Goal: Communication & Community: Answer question/provide support

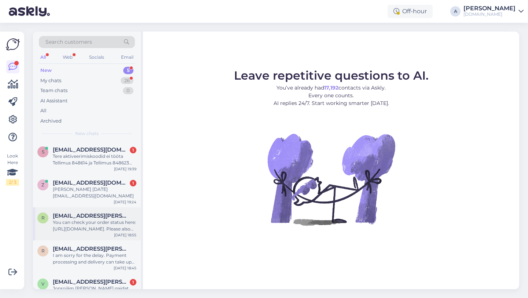
scroll to position [17, 0]
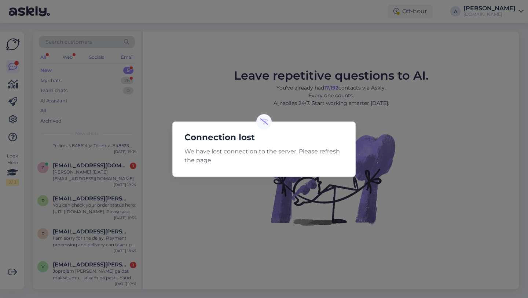
click at [210, 74] on div "Connection lost We have lost connection to the server. Please refresh the page" at bounding box center [264, 149] width 528 height 298
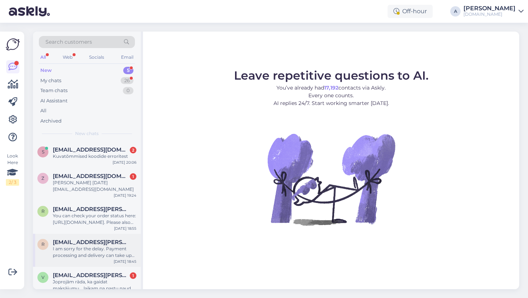
scroll to position [11, 0]
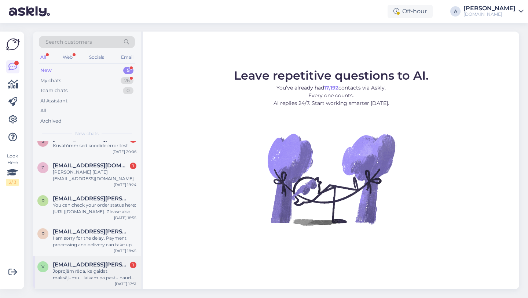
click at [99, 274] on div "Joprojām rāda, ka gaidat maksājumu... laikam pa pastu naudu sūta... piecas dien…" at bounding box center [95, 274] width 84 height 13
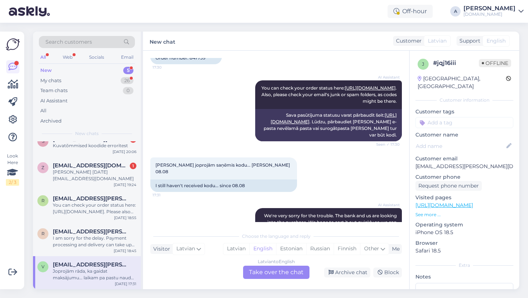
scroll to position [0, 0]
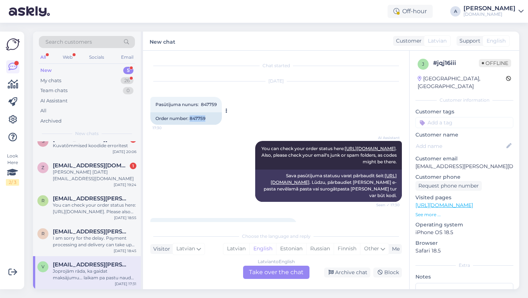
drag, startPoint x: 210, startPoint y: 119, endPoint x: 190, endPoint y: 120, distance: 19.1
click at [190, 120] on div "Order number: 847759" at bounding box center [186, 118] width 72 height 12
copy div "847759"
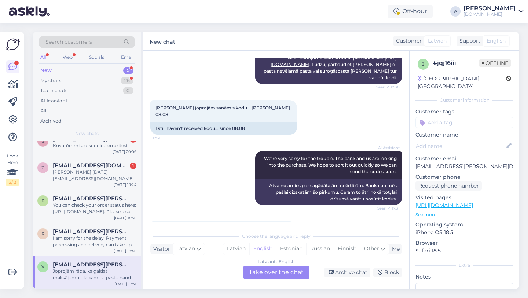
scroll to position [160, 0]
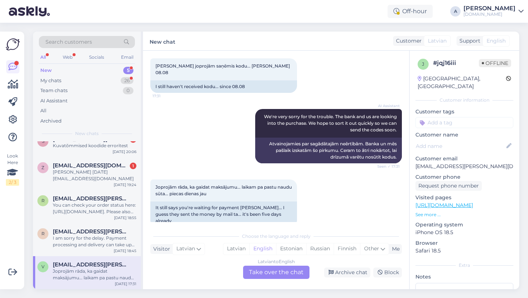
click at [271, 272] on div "Latvian to English Take over the chat" at bounding box center [276, 272] width 66 height 13
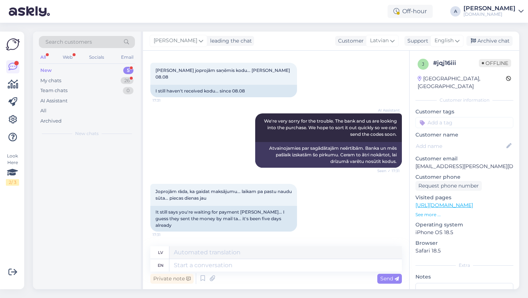
scroll to position [0, 0]
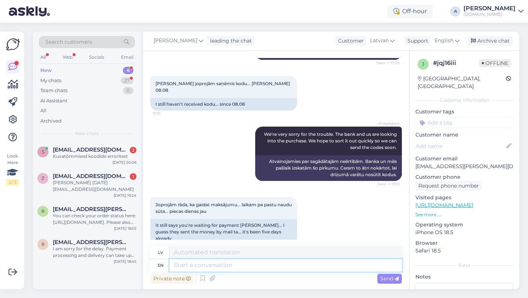
click at [229, 264] on textarea at bounding box center [286, 265] width 233 height 12
type textarea "Hey th"
type textarea "Hei"
type textarea "Hey there!"
type textarea "Sveiki!"
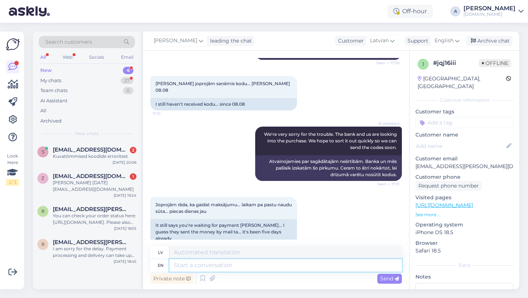
scroll to position [186, 0]
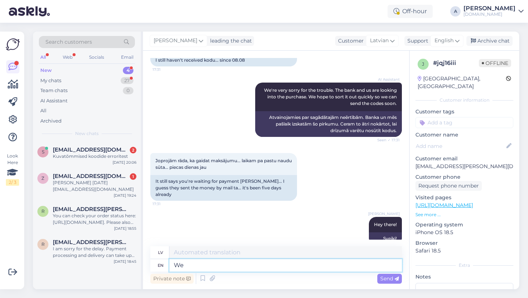
type textarea "W"
type textarea "Allow m"
type textarea "Atļaut"
type textarea "Allow me t"
type textarea "Ļaujiet man"
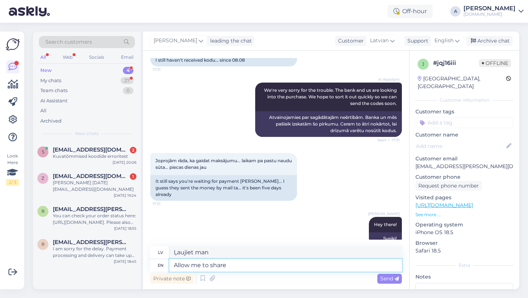
type textarea "Allow me to share"
type textarea "Ļaujiet man dalīties"
type textarea "Allow me to share your o"
type textarea "Ļaujiet man dalīties ar jūsu"
type textarea "Allow me to share your order w"
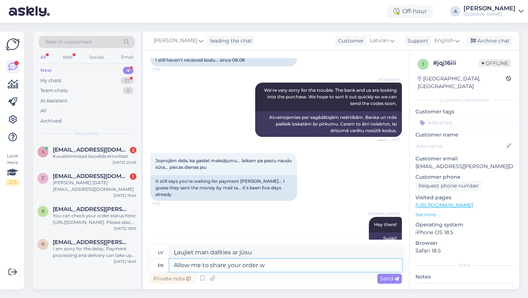
type textarea "Ļaujiet man dalīties ar jūsu pasūtījumu"
type textarea "Allow me to share your order with o"
type textarea "Ļaujiet man dalīties ar jūsu pasūtījumu ar"
type textarea "Allow me to share your order with our"
type textarea "Ļaujiet man dalīties ar jūsu pasūtījumu ar mūsu"
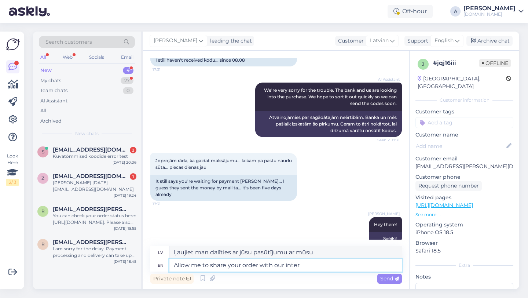
type textarea "Allow me to share your order with our inter"
type textarea "Ļaujiet man dalīties ar jūsu pasūtījumu ar mūsu starpnieku."
type textarea "Allow me to share your order with our internal te"
type textarea "Ļaujiet man kopīgot jūsu pasūtījumu ar mūsu iekšējo dienestu."
type textarea "Allow me to share your order with our internal team."
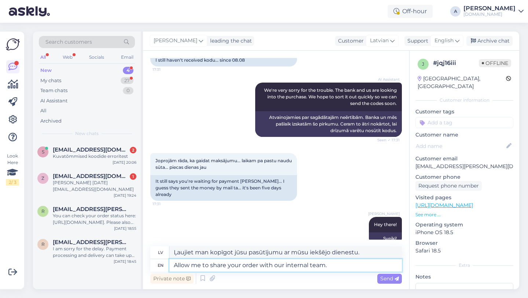
type textarea "Ļaujiet man dalīties ar jūsu pasūtījumu ar mūsu iekšējo komandu."
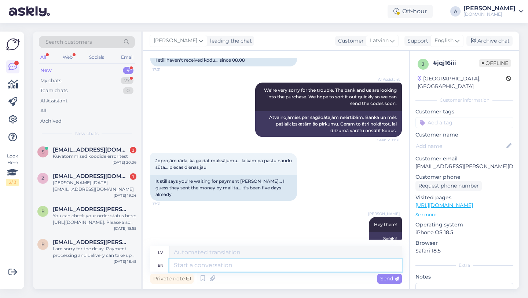
scroll to position [237, 0]
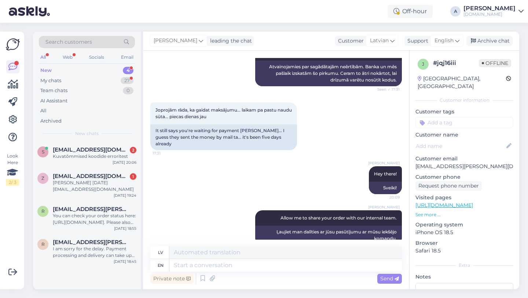
click at [455, 117] on input at bounding box center [465, 122] width 98 height 11
type input "order"
click at [467, 138] on div "Order_delay" at bounding box center [465, 141] width 34 height 7
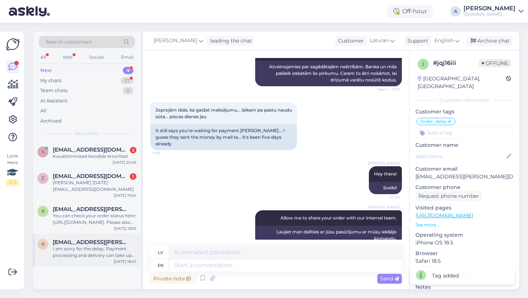
click at [72, 264] on div "R [EMAIL_ADDRESS][PERSON_NAME][DOMAIN_NAME] I am sorry for the delay. Payment p…" at bounding box center [87, 250] width 108 height 33
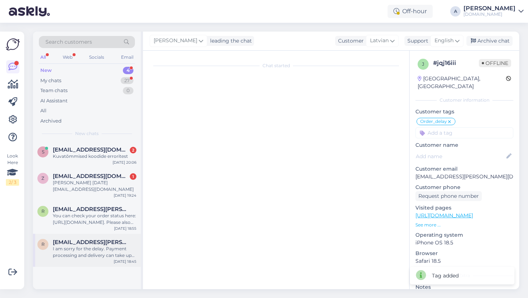
scroll to position [380, 0]
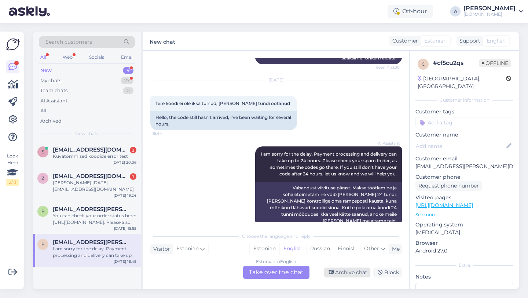
click at [338, 272] on div "Archive chat" at bounding box center [347, 273] width 46 height 10
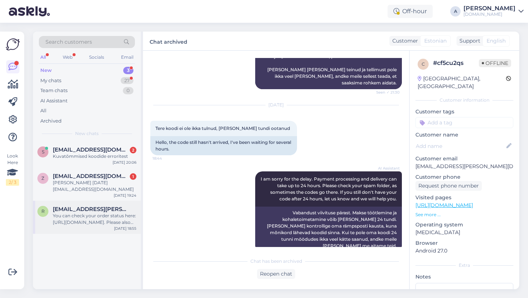
click at [99, 216] on div "You can check your order status here: [URL][DOMAIN_NAME]. Please also check you…" at bounding box center [95, 218] width 84 height 13
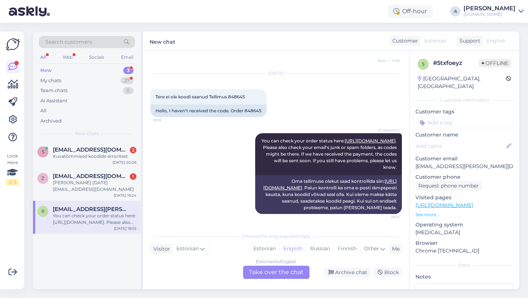
scroll to position [334, 0]
drag, startPoint x: 262, startPoint y: 110, endPoint x: 246, endPoint y: 110, distance: 16.1
click at [246, 110] on div "Hello, I haven't received the code. Order 848645" at bounding box center [208, 111] width 116 height 12
copy div "848645"
click at [359, 272] on div "Archive chat" at bounding box center [347, 273] width 46 height 10
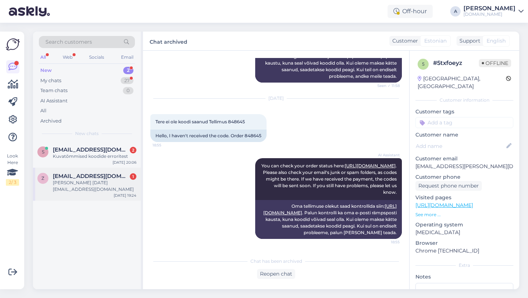
click at [112, 179] on div "[PERSON_NAME] [DATE] [EMAIL_ADDRESS][DOMAIN_NAME]" at bounding box center [95, 185] width 84 height 13
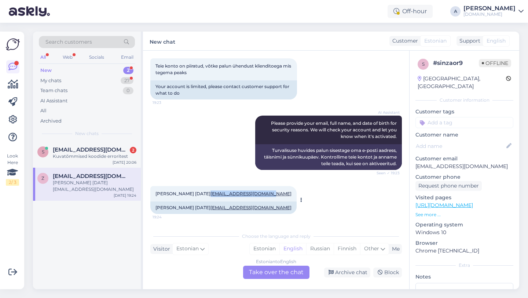
copy link "[EMAIL_ADDRESS][DOMAIN_NAME]"
click at [260, 277] on div "Estonian to English Take over the chat" at bounding box center [276, 272] width 66 height 13
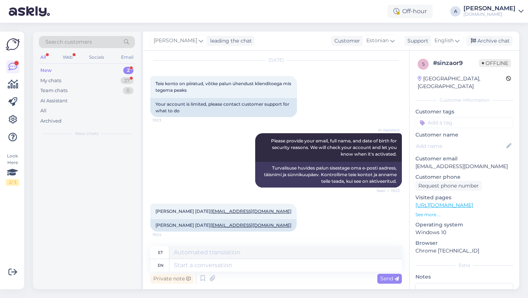
scroll to position [21, 0]
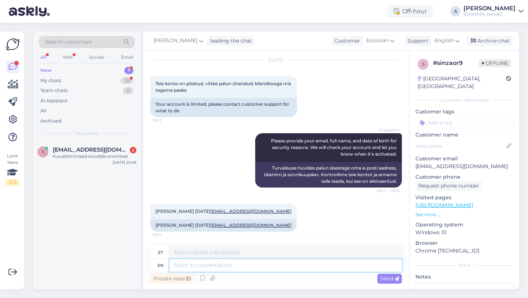
click at [217, 269] on textarea at bounding box center [286, 265] width 233 height 12
type textarea "Hey th"
type textarea "Hei"
type textarea "Hey there!"
type textarea "Tere!"
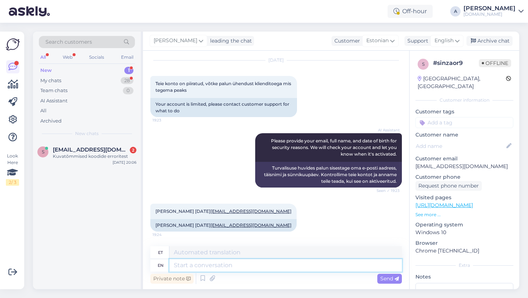
scroll to position [65, 0]
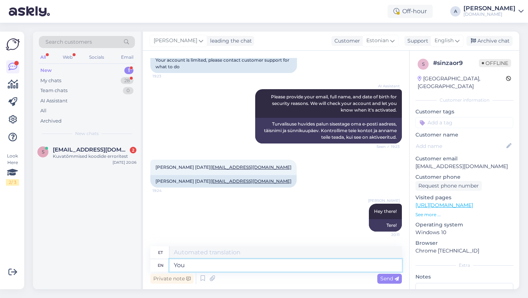
type textarea "You m"
type textarea "Sina"
type textarea "You may"
type textarea "Sa võid"
type textarea "You may try no"
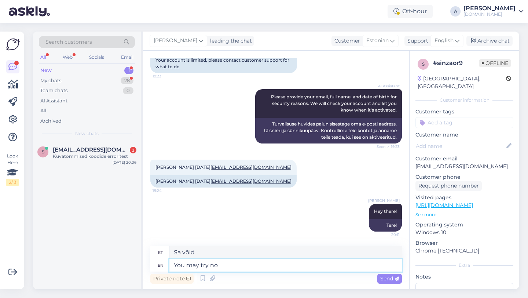
type textarea "Võite proovida"
type textarea "You may try now."
type textarea "Võite nüüd proovida."
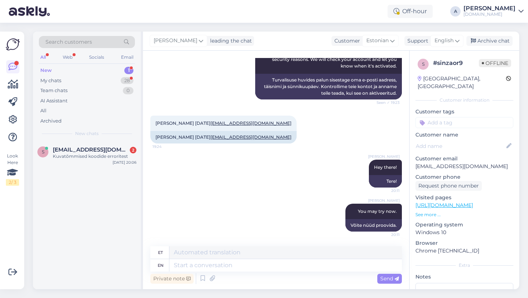
click at [450, 117] on input at bounding box center [465, 122] width 98 height 11
type input "orde"
click at [473, 140] on span "Order_delay" at bounding box center [464, 142] width 27 height 4
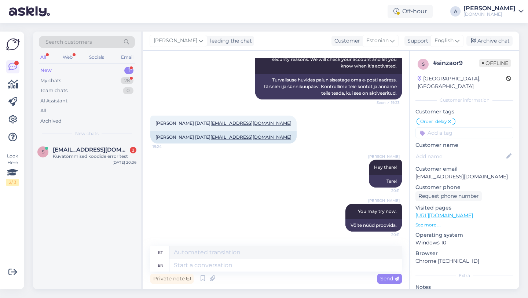
click at [451, 119] on icon at bounding box center [450, 122] width 4 height 6
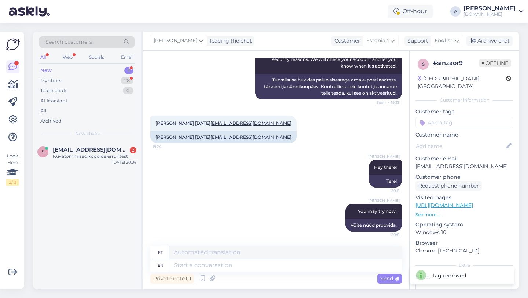
click at [435, 117] on input at bounding box center [465, 122] width 98 height 11
type input "blo"
click at [450, 138] on div "Blocked_account" at bounding box center [465, 141] width 46 height 7
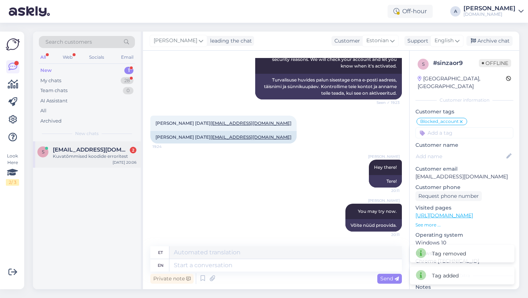
click at [92, 155] on div "Kuvatõmmised koodide erroritest" at bounding box center [95, 156] width 84 height 7
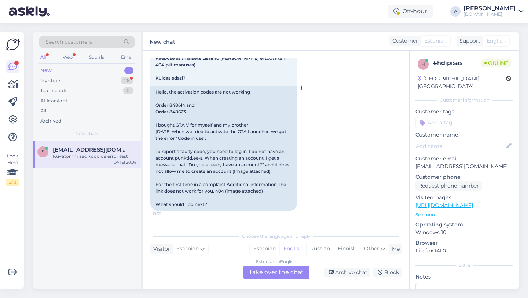
scroll to position [646, 0]
drag, startPoint x: 185, startPoint y: 91, endPoint x: 170, endPoint y: 92, distance: 15.4
click at [170, 92] on div "Hello, the activation codes are not working Order 848614 and Order 848623 I bou…" at bounding box center [223, 147] width 147 height 125
copy div "848614"
click at [268, 270] on div "Estonian to English Take over the chat" at bounding box center [276, 272] width 66 height 13
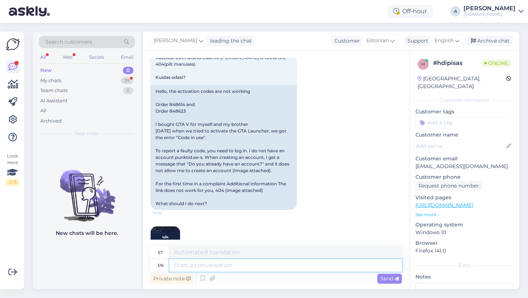
click at [226, 268] on textarea at bounding box center [286, 265] width 233 height 12
type textarea "Hey th"
type textarea "Hei"
type textarea "Hey there\"
type textarea "Tere seal\"
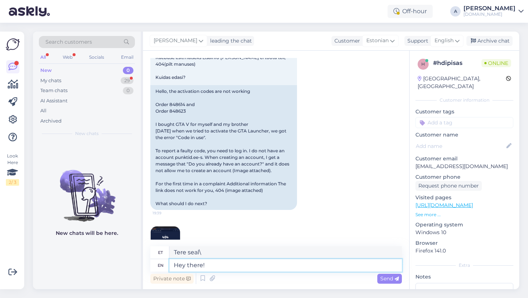
type textarea "Hey there!"
type textarea "Tere!"
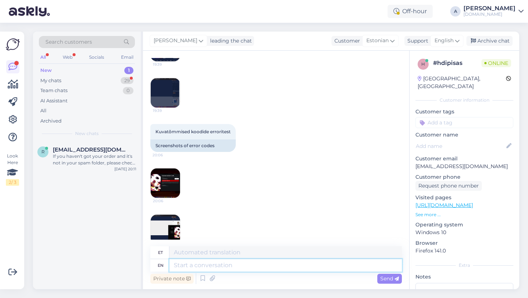
scroll to position [830, 0]
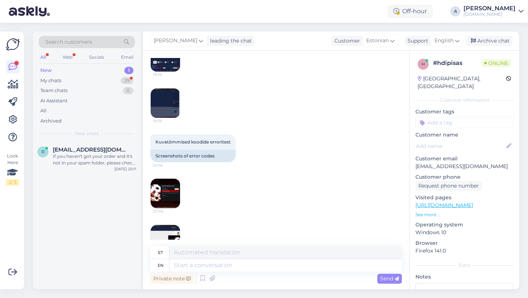
click at [170, 188] on img at bounding box center [165, 193] width 29 height 29
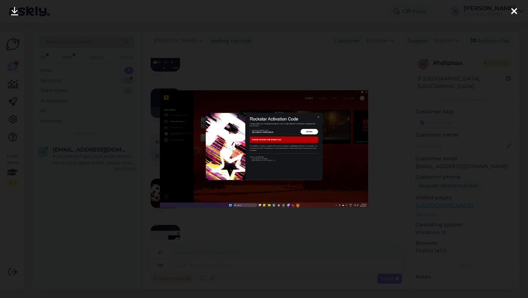
click at [512, 11] on icon at bounding box center [515, 12] width 6 height 10
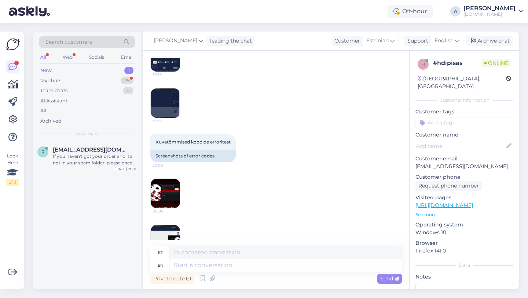
scroll to position [884, 0]
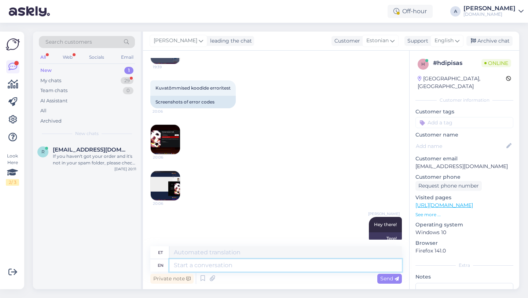
click at [209, 268] on textarea at bounding box center [286, 265] width 233 height 12
click at [210, 278] on icon at bounding box center [212, 278] width 10 height 11
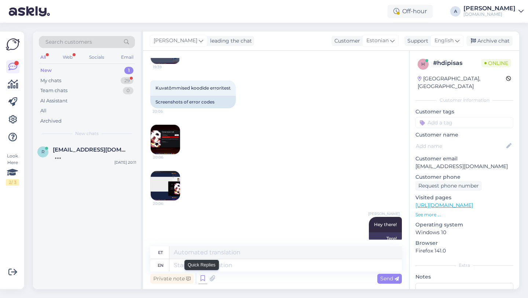
click at [203, 276] on icon at bounding box center [203, 278] width 9 height 11
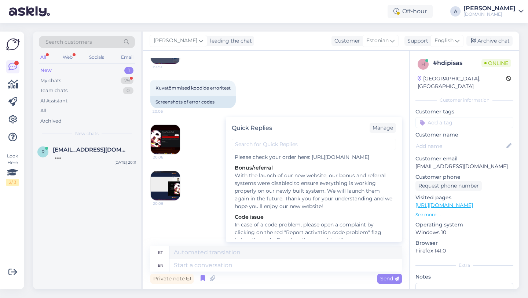
scroll to position [1019, 0]
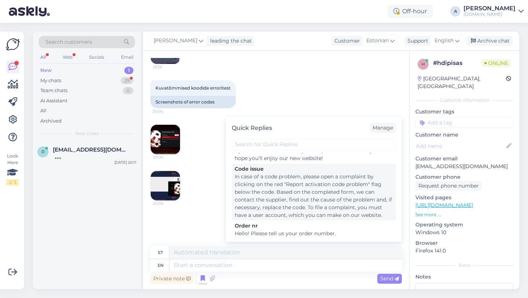
click at [268, 187] on div "In case of a code problem, please open a complaint by clicking on the red "Repo…" at bounding box center [314, 196] width 159 height 46
type textarea "Koodiprobleemi korral [MEDICAL_DATA] kaebus, klõpsates koodi all punasel lipul …"
type textarea "In case of a code problem, please open a complaint by clicking on the red "Repo…"
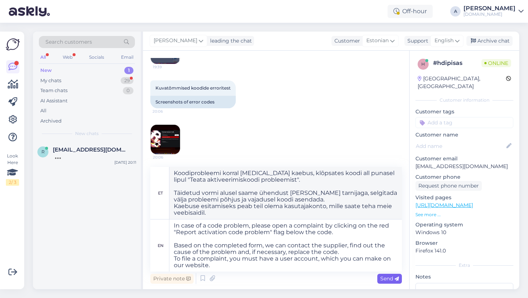
click at [386, 281] on span "Send" at bounding box center [390, 278] width 19 height 7
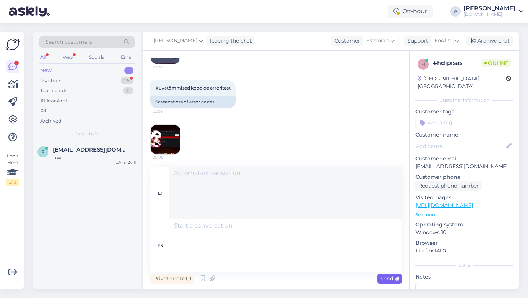
scroll to position [1027, 0]
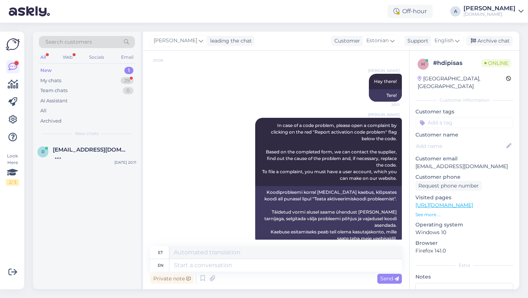
click at [446, 117] on input at bounding box center [465, 122] width 98 height 11
type input "code"
click at [441, 140] on span "Code_issue" at bounding box center [438, 142] width 25 height 4
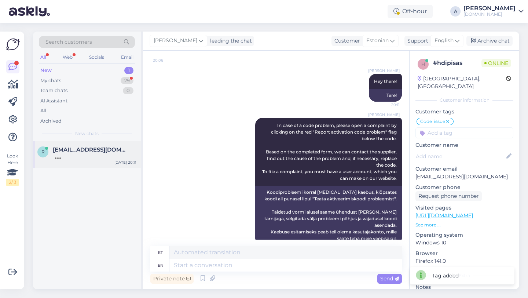
click at [87, 145] on div "r [EMAIL_ADDRESS][DOMAIN_NAME] [DATE] 20:11" at bounding box center [87, 154] width 108 height 26
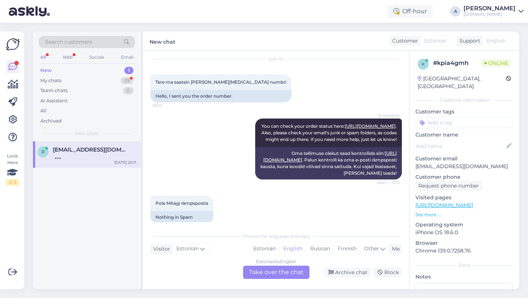
scroll to position [0, 0]
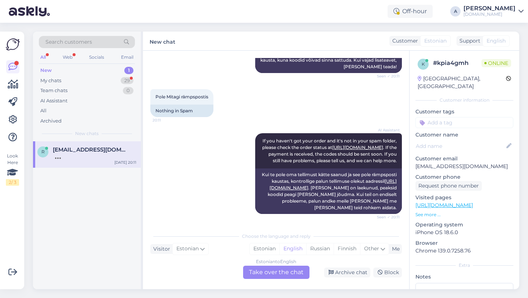
click at [280, 275] on div "Estonian to English Take over the chat" at bounding box center [276, 272] width 66 height 13
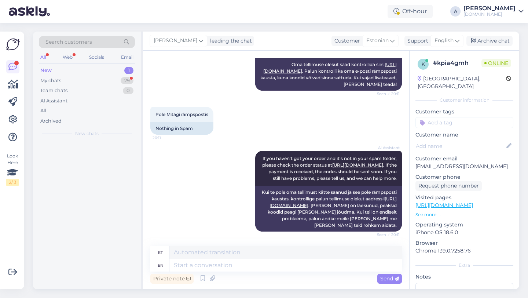
scroll to position [124, 0]
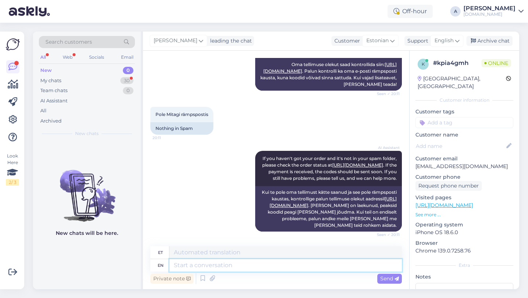
click at [236, 266] on textarea at bounding box center [286, 265] width 233 height 12
type textarea "Hey th"
type textarea "Hei"
type textarea "Hey there!"
type textarea "Tere!"
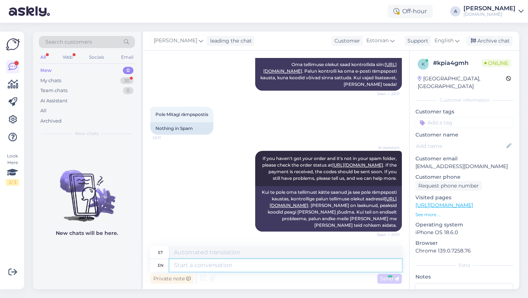
scroll to position [168, 0]
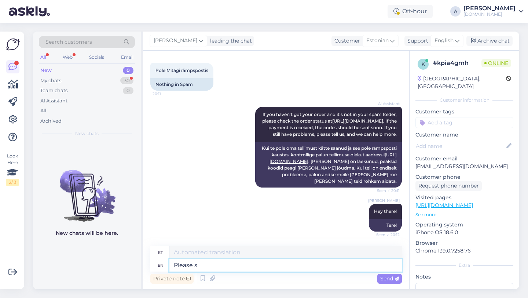
type textarea "Please sh"
type textarea "Palun"
type textarea "Please sharw"
type textarea "Palun jaga"
type textarea "Please sharw"
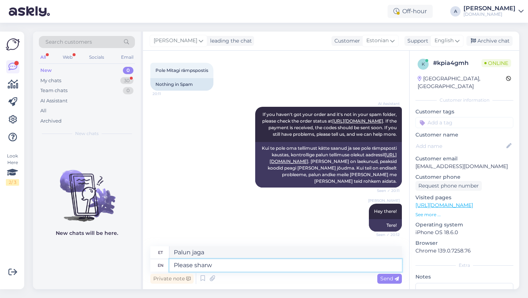
type textarea "Palun teravdage"
type textarea "Please share"
type textarea "Palun jaga"
type textarea "Please share with m"
type textarea "Palun jagage"
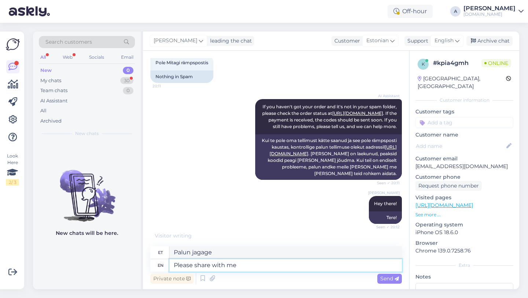
type textarea "Please share with me y"
type textarea "Palun jaga minuga"
type textarea "Please share with me your or"
type textarea "Palun jaga minuga oma"
type textarea "Please share with me your order number."
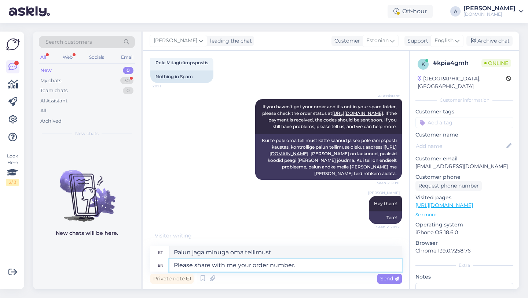
type textarea "Palun jaga minuga oma tellimuse numbrit."
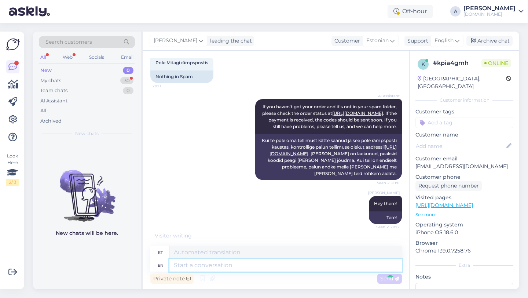
scroll to position [212, 0]
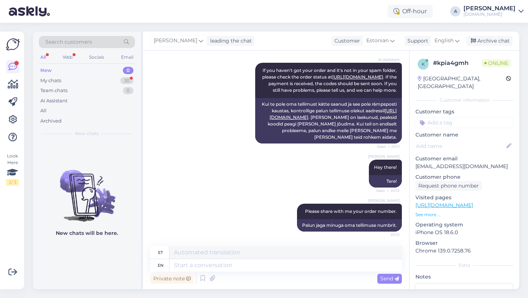
click at [434, 117] on input at bounding box center [465, 122] width 98 height 11
type input "orde"
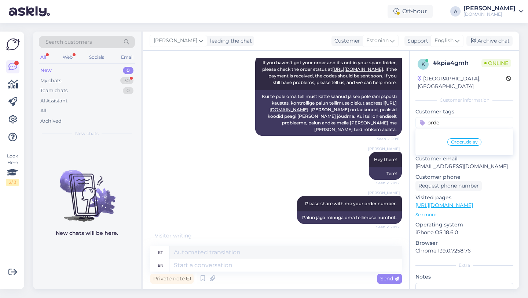
click at [454, 140] on span "Order_delay" at bounding box center [464, 142] width 27 height 4
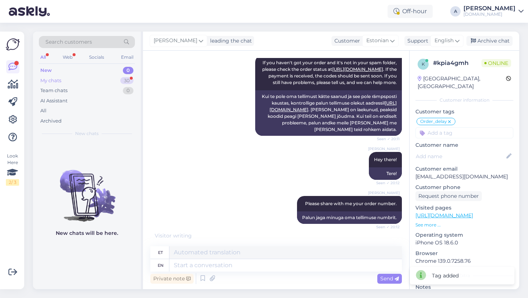
click at [106, 80] on div "My chats 30" at bounding box center [87, 81] width 96 height 10
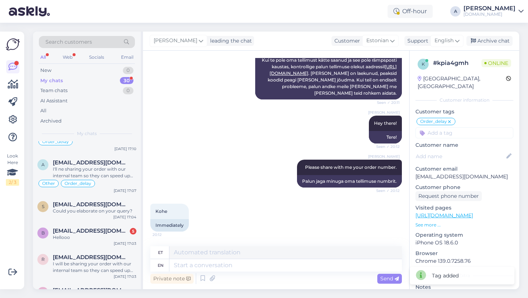
scroll to position [533, 0]
click at [100, 237] on div "Hellooo" at bounding box center [95, 237] width 84 height 7
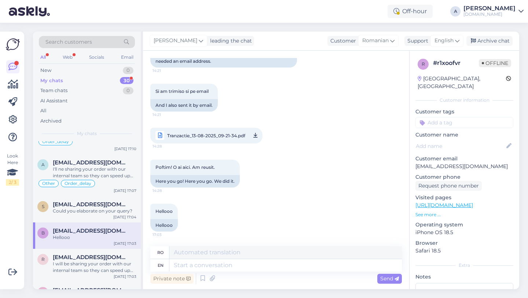
scroll to position [2591, 0]
click at [240, 140] on span "Tranzactie_13-08-2025_09-21-34.pdf" at bounding box center [206, 135] width 78 height 9
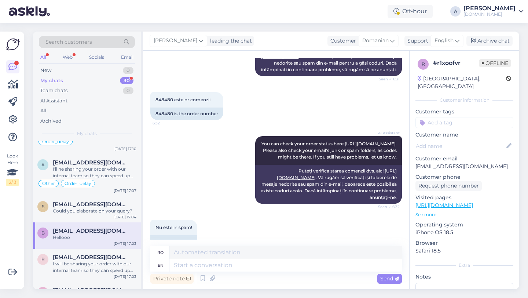
scroll to position [160, 0]
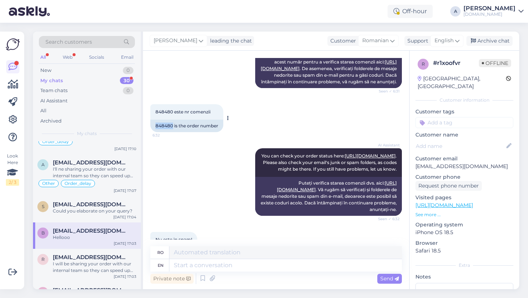
drag, startPoint x: 174, startPoint y: 139, endPoint x: 153, endPoint y: 139, distance: 20.9
click at [153, 132] on div "848480 is the order number" at bounding box center [186, 126] width 73 height 12
copy div "848480"
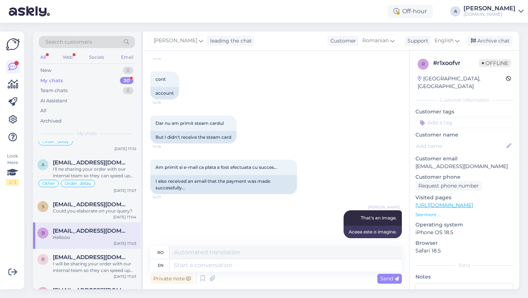
scroll to position [2300, 0]
drag, startPoint x: 234, startPoint y: 157, endPoint x: 207, endPoint y: 159, distance: 26.9
click at [207, 144] on div "But I didn't receive the steam card" at bounding box center [193, 137] width 86 height 12
copy div "steam card"
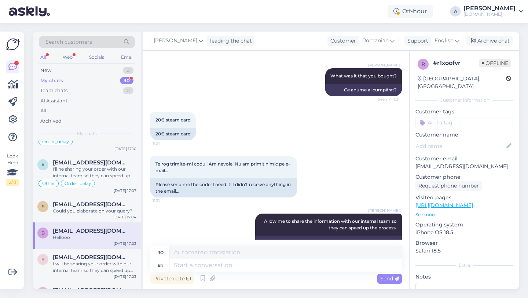
scroll to position [1223, 0]
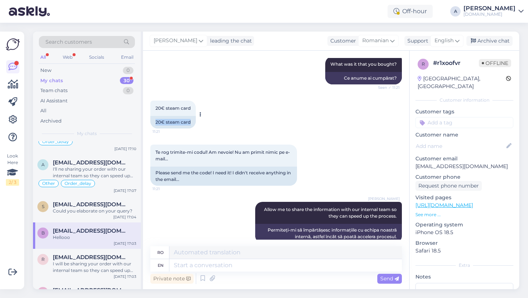
drag, startPoint x: 195, startPoint y: 142, endPoint x: 153, endPoint y: 141, distance: 42.2
click at [153, 128] on div "20€ steam card" at bounding box center [173, 122] width 46 height 12
copy div "20€ steam card"
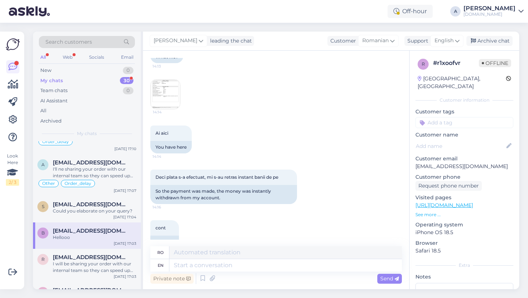
scroll to position [2592, 0]
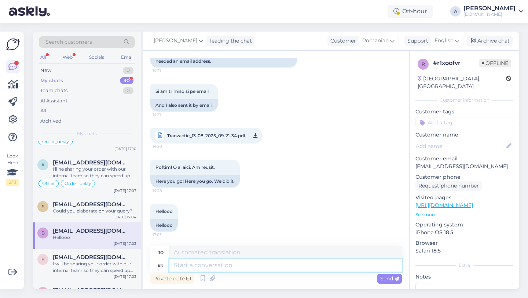
click at [213, 266] on textarea at bounding box center [286, 265] width 233 height 12
type textarea "Thanks"
type textarea "Mulţumesc"
type textarea "Thanks for"
type textarea "Mulțumesc pentru"
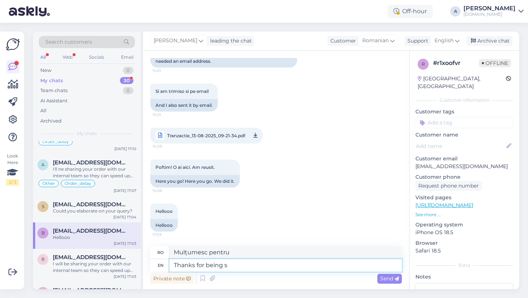
type textarea "Thanks for being so"
type textarea "Mulțumesc că ai fost"
type textarea "Thanks for being so pa"
type textarea "Mulțumesc că ești așa"
type textarea "Thanks for being so patient."
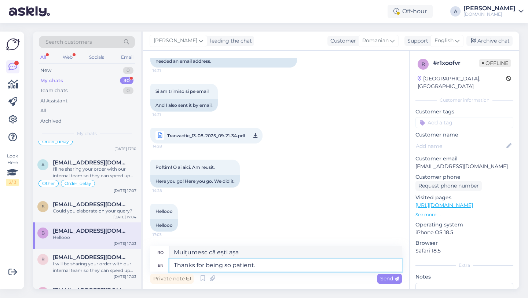
type textarea "Mulțumesc că ai avut atâta răbdare."
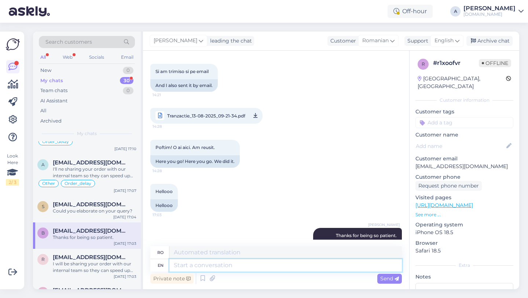
scroll to position [2636, 0]
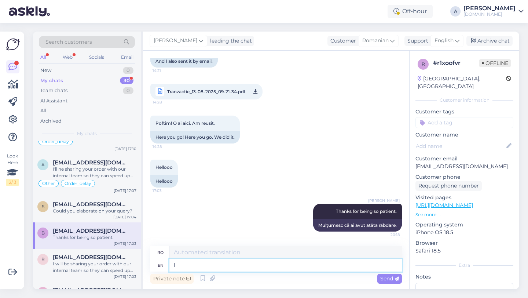
type textarea "I"
type textarea "Eu"
type textarea "I will"
type textarea "Eu voi"
type textarea "I will be s"
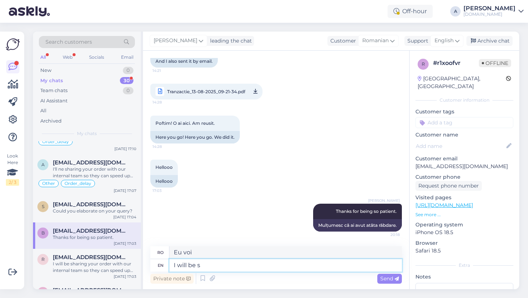
type textarea "Voi fi"
type textarea "I will be sharing th"
type textarea "Voi împărtăși"
type textarea "I will be sharing the order wo"
type textarea "Voi împărtăși comanda"
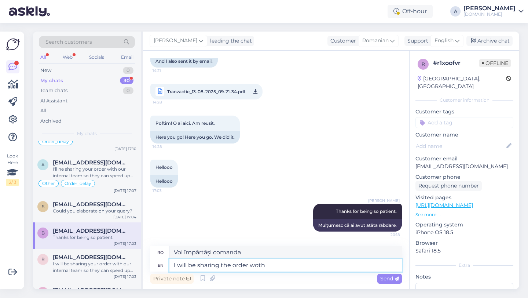
type textarea "I will be sharing the order woth"
type textarea "Voi împărtăși comanda cu"
type textarea "I will be sharing the order with our"
type textarea "Voi împărtăși comanda cu ai noștri"
type textarea "I will be sharing the order with our internalte"
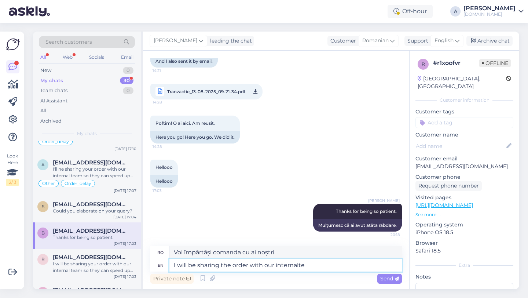
type textarea "Voi împărtăși comanda cu partenerii noștri interni."
type textarea "I will be sharing the order with our internal t"
type textarea "Voi împărtăși comanda cu echipa noastră internă"
type textarea "I will be sharing the order with our internal team."
type textarea "Voi împărtăși comanda cu echipa noastră internă."
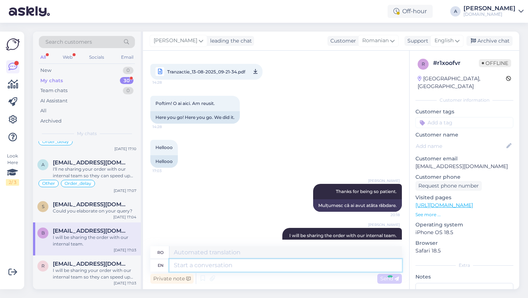
scroll to position [2680, 0]
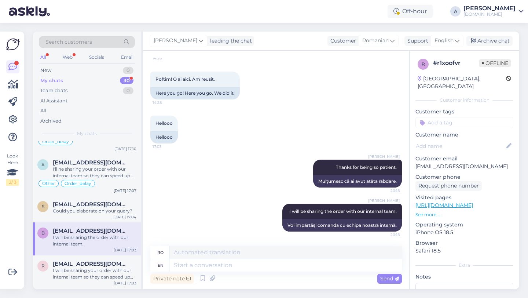
click at [461, 117] on input at bounding box center [465, 122] width 98 height 11
type input "orde"
click at [468, 140] on span "Order_delay" at bounding box center [464, 142] width 27 height 4
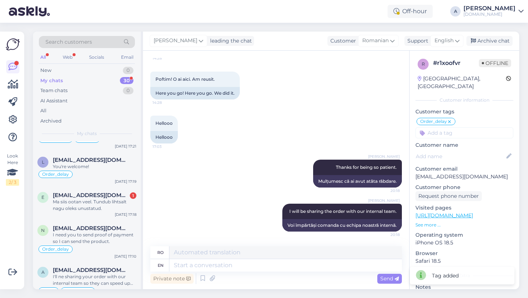
scroll to position [419, 0]
click at [98, 210] on div "Ma siis ootan veel. Tundub lihtsalt nagu oleks unustatud." at bounding box center [95, 205] width 84 height 13
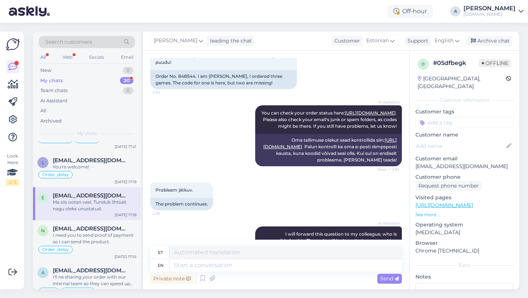
scroll to position [32, 0]
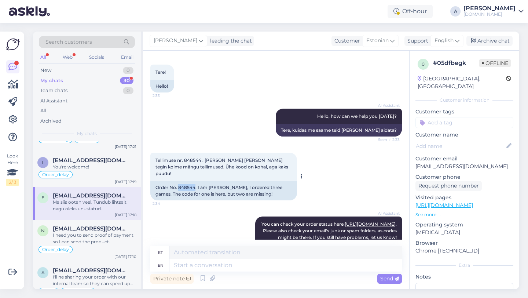
drag, startPoint x: 195, startPoint y: 180, endPoint x: 178, endPoint y: 181, distance: 16.5
click at [178, 181] on div "Order No. 848544. I am [PERSON_NAME], I ordered three games. The code for one i…" at bounding box center [223, 190] width 147 height 19
copy div "848544"
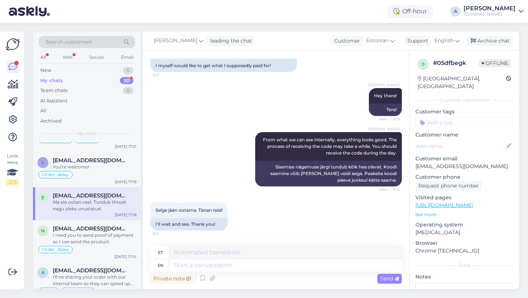
scroll to position [1087, 0]
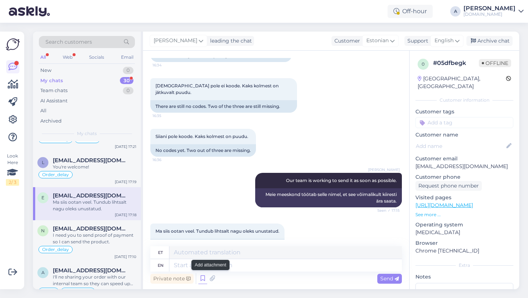
click at [203, 277] on icon at bounding box center [203, 278] width 9 height 11
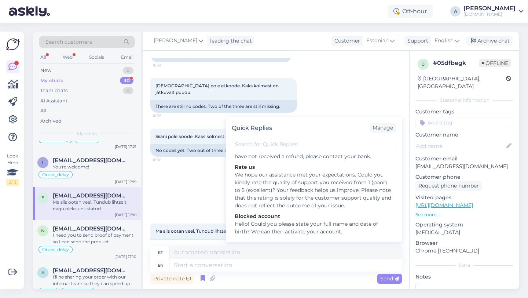
scroll to position [252, 0]
click at [208, 170] on div "[PERSON_NAME] Our team is working to send it as soon as possible. Seen ✓ 17:15 …" at bounding box center [276, 190] width 252 height 51
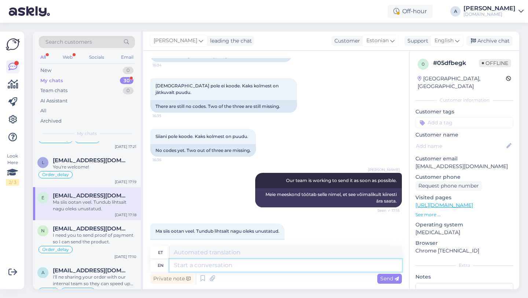
click at [208, 265] on textarea at bounding box center [286, 265] width 233 height 12
paste textarea "Due to unexpectedly high demand, the supplier has encountered delivery difficul…"
type textarea "Due to unexpectedly high demand, the supplier has encountered delivery difficul…"
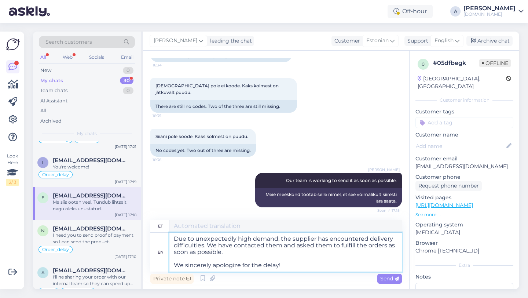
type textarea "Ootamatult suure nõudluse tõttu on tarnijal tekkinud tarneraskusi. Oleme nendeg…"
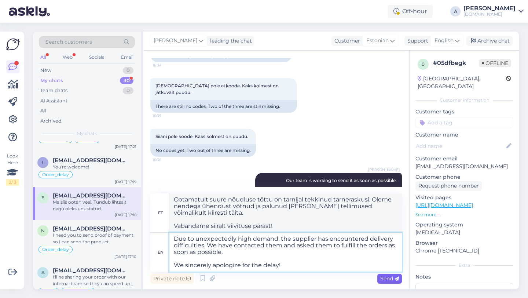
type textarea "Due to unexpectedly high demand, the supplier has encountered delivery difficul…"
click at [392, 279] on span "Send" at bounding box center [390, 278] width 19 height 7
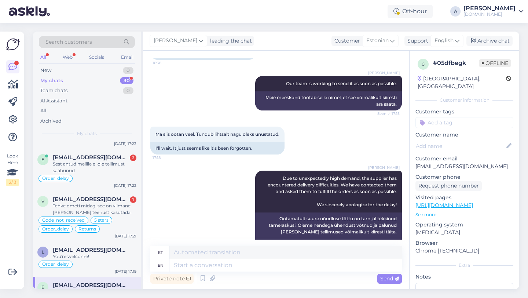
scroll to position [324, 0]
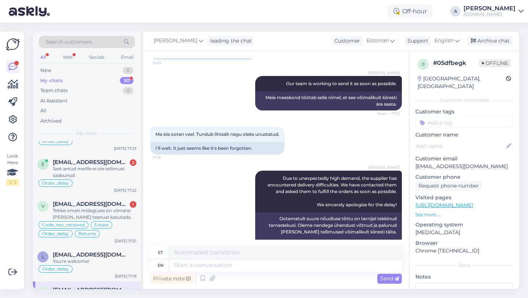
click at [88, 215] on div "Tehke ometi midagi,see on viimane [PERSON_NAME] teenust kasutada." at bounding box center [95, 213] width 84 height 13
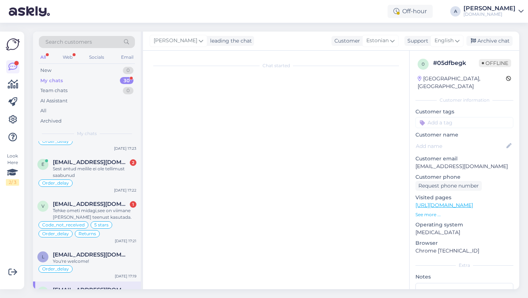
scroll to position [5839, 0]
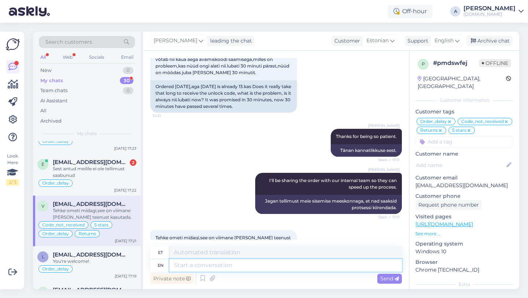
click at [200, 265] on textarea at bounding box center [286, 265] width 233 height 12
paste textarea "Due to unexpectedly high demand, the supplier has encountered delivery difficul…"
type textarea "Due to unexpectedly high demand, the supplier has encountered delivery difficul…"
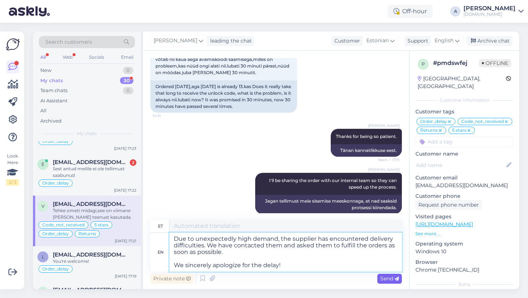
type textarea "Ootamatult suure nõudluse tõttu on tarnijal tekkinud tarneraskusi. Oleme nendeg…"
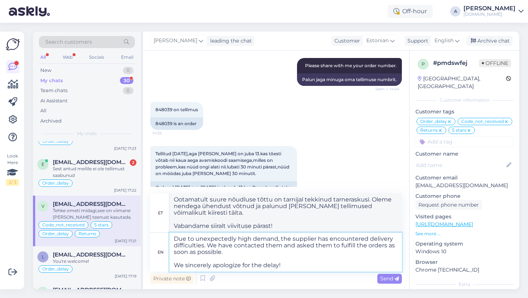
scroll to position [5722, 0]
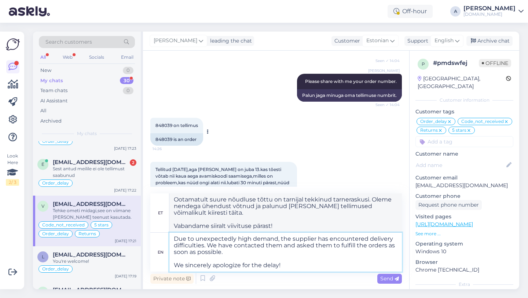
type textarea "Due to unexpectedly high demand, the supplier has encountered delivery difficul…"
drag, startPoint x: 172, startPoint y: 100, endPoint x: 146, endPoint y: 100, distance: 26.8
click at [146, 100] on div "Chat started [DATE] Ma ei [PERSON_NAME] saata,,laadisin alla,aga ei oska midagi…" at bounding box center [276, 170] width 266 height 239
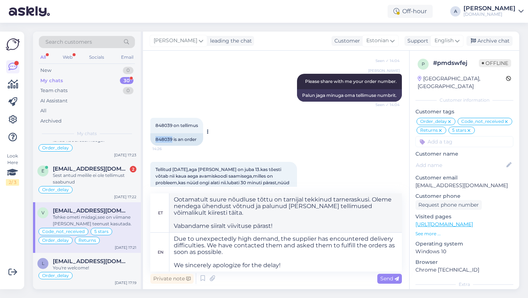
scroll to position [331, 0]
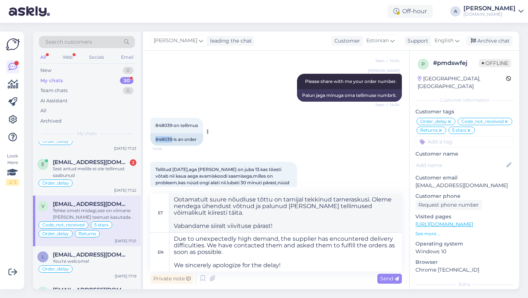
copy div "848039"
click at [387, 281] on span "Send" at bounding box center [390, 278] width 19 height 7
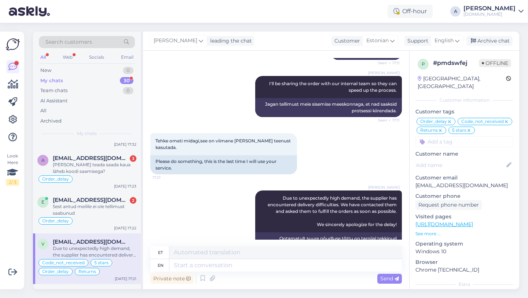
scroll to position [291, 0]
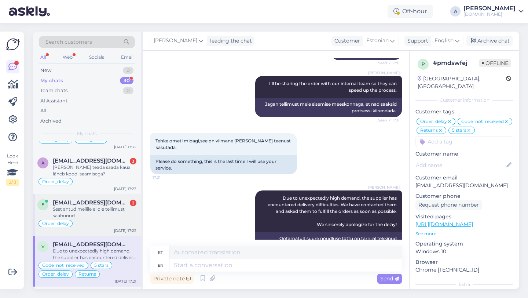
click at [94, 207] on div "Sest antud meilile ei ole tellimust saabunud" at bounding box center [95, 212] width 84 height 13
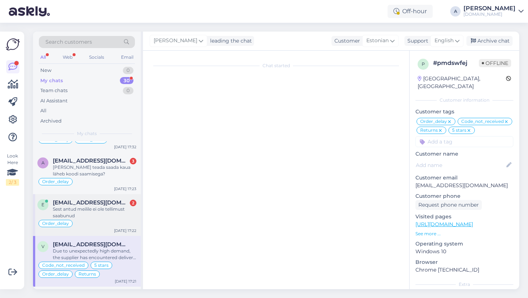
scroll to position [822, 0]
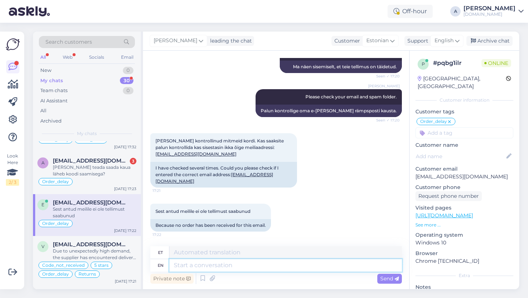
click at [193, 266] on textarea at bounding box center [286, 265] width 233 height 12
type textarea "Please"
type textarea "Palun"
type textarea "Please share"
type textarea "Palun jaga"
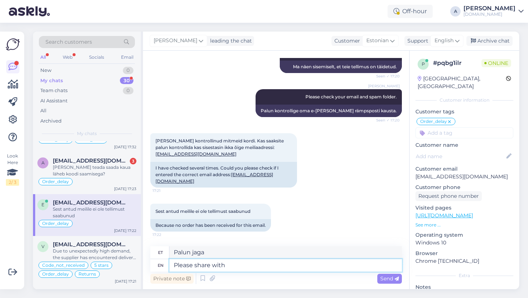
type textarea "Please share with"
type textarea "Palun jagage"
type textarea "Please share with me yo"
type textarea "Palun jaga minuga"
type textarea "Please share with me your"
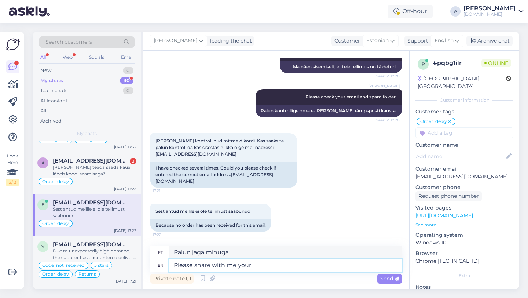
type textarea "Palun jaga minuga oma"
type textarea "Please share with me"
type textarea "Palun jaga minuga"
type textarea "Please share with me proof"
type textarea "Palun jaga minuga tõestust"
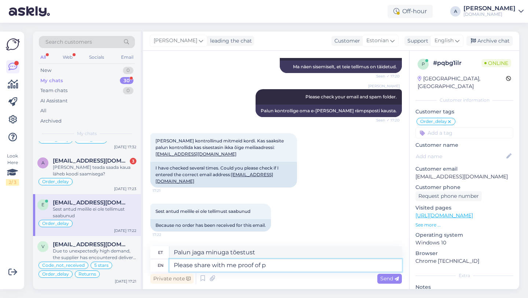
type textarea "Please share with me proof of pa"
type textarea "Palun jaga minuga tõendit"
type textarea "Please share with me proof of payment i"
type textarea "Palun jagage minuga maksetõendit"
type textarea "Please share with me proof of payment in PDF f"
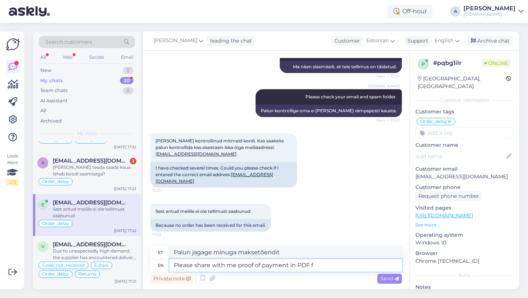
type textarea "Palun jagage minuga maksetõendit PDF-vormingus"
type textarea "Please share with me proof of payment in PDF format."
type textarea "Palun jagage minuga maksetõendit PDF-vormingus."
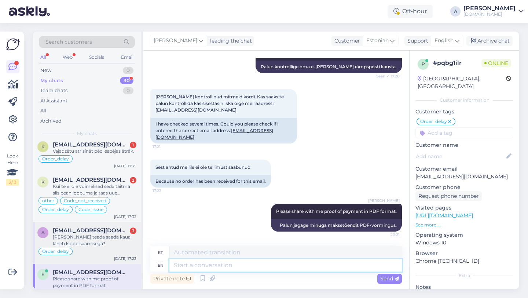
scroll to position [214, 0]
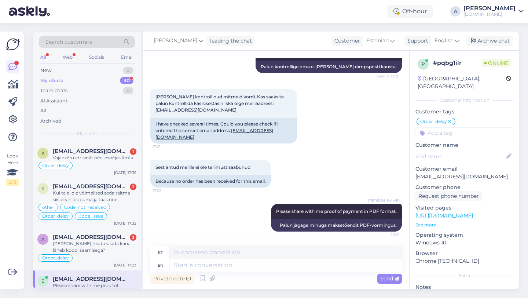
click at [462, 127] on input at bounding box center [465, 132] width 98 height 11
type input "code"
click at [485, 150] on span "Code_not_received" at bounding box center [482, 152] width 43 height 4
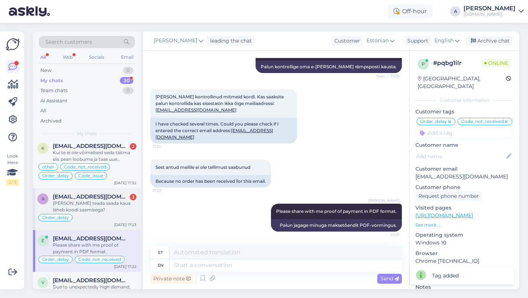
scroll to position [251, 0]
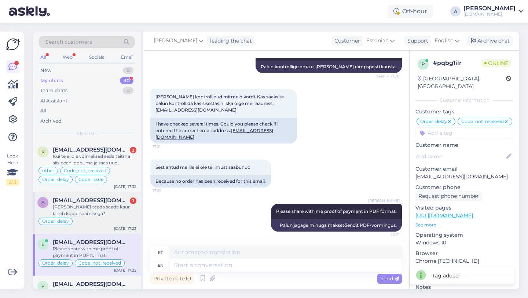
click at [81, 215] on div "[PERSON_NAME] teada saada kaua läheb koodi saamisega?" at bounding box center [95, 210] width 84 height 13
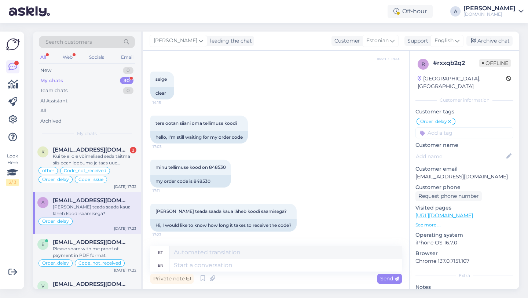
scroll to position [843, 0]
drag, startPoint x: 215, startPoint y: 177, endPoint x: 195, endPoint y: 177, distance: 19.8
click at [195, 177] on div "my order code is 848530" at bounding box center [190, 181] width 81 height 12
copy div "848530"
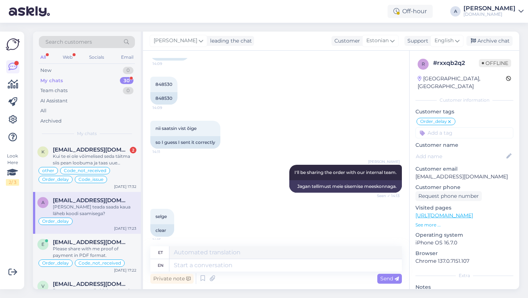
scroll to position [844, 0]
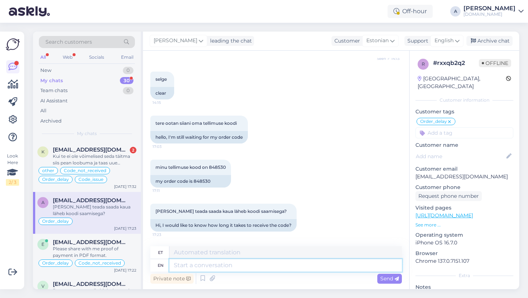
click at [195, 269] on textarea at bounding box center [286, 265] width 233 height 12
type textarea "I ca"
type textarea "[PERSON_NAME]"
type textarea "I can s"
type textarea "Ma saan"
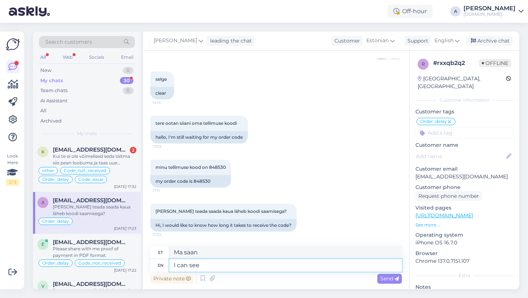
type textarea "I can see"
type textarea "Ma näen"
type textarea "I can see internally t"
type textarea "Ma näen sisemiselt"
type textarea "I can see internally tht"
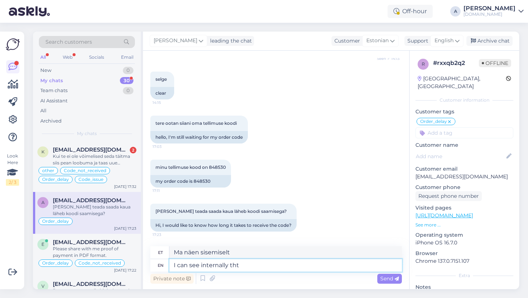
type textarea "Ma näen seda sisemiselt"
type textarea "I can see internally that your o"
type textarea "Ma näen sisemiselt, et sinu"
type textarea "I can see internally that your order w"
type textarea "Ma näen sisemiselt, et teie tellimus"
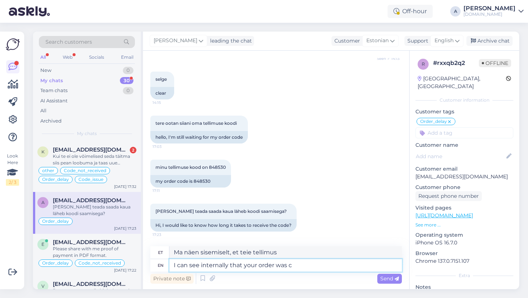
type textarea "I can see internally that your order was co"
type textarea "Ma näen sisemiselt, et teie tellimus oli"
type textarea "I can see internally that your order was completed."
type textarea "Ma näen sisemiselt, et teie tellimus on täidetud."
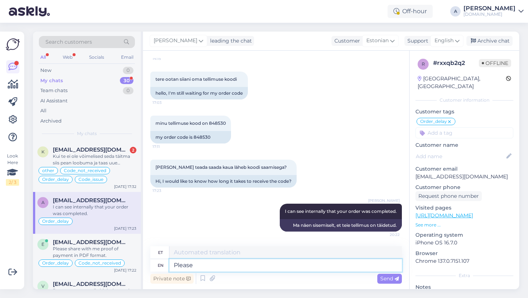
type textarea "Please c"
type textarea "Palun"
type textarea "Please check"
type textarea "Palun kontrollige"
type textarea "Please check your em"
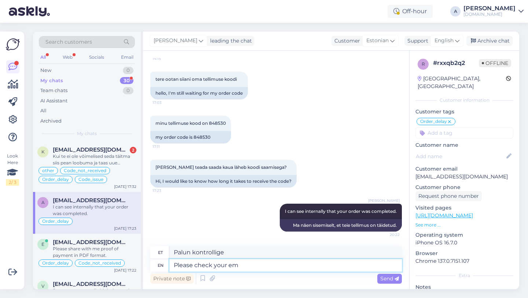
type textarea "Palun kontrollige oma"
type textarea "Please check your emauil an"
type textarea "Palun kontrollige oma e-posti"
type textarea "Please check your email and spa"
type textarea "Palun kontrollige oma e-[PERSON_NAME]"
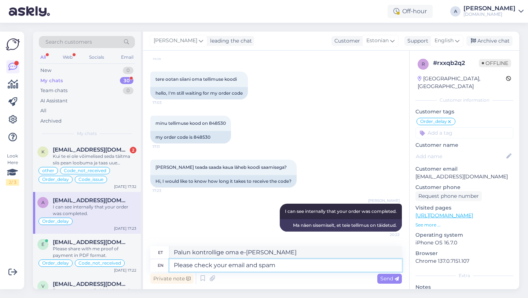
type textarea "Please check your email and spam"
type textarea "Palun kontrollige oma e-[PERSON_NAME] rämpsposti"
type textarea "Please check your email and spam folder."
type textarea "Palun kontrollige oma e-[PERSON_NAME] rämpsposti kausta."
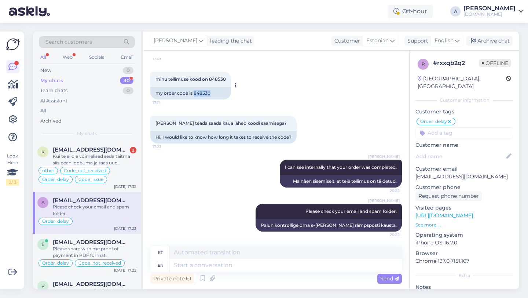
drag, startPoint x: 212, startPoint y: 87, endPoint x: 193, endPoint y: 87, distance: 19.1
click at [193, 87] on div "my order code is 848530" at bounding box center [190, 93] width 81 height 12
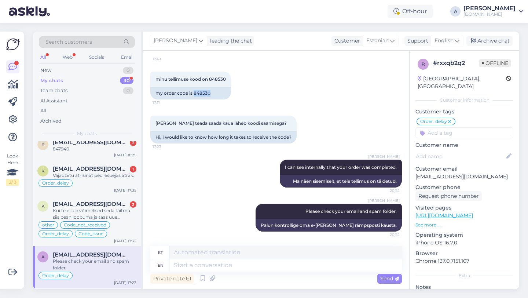
scroll to position [196, 0]
click at [99, 214] on div "Kui te ei ole võimelised seda täitma siis pean loobuma ja taas uue tellimuse te…" at bounding box center [95, 214] width 84 height 13
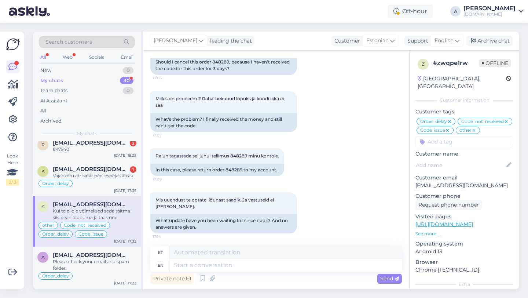
scroll to position [5836, 0]
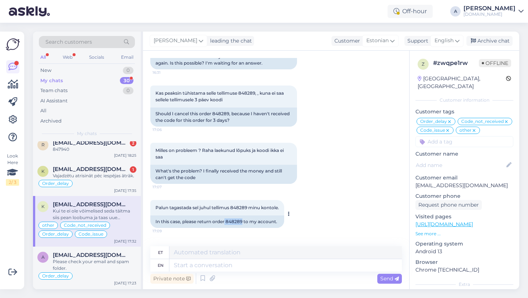
drag, startPoint x: 244, startPoint y: 142, endPoint x: 226, endPoint y: 142, distance: 17.6
click at [226, 215] on div "In this case, please return order 848289 to my account." at bounding box center [217, 221] width 134 height 12
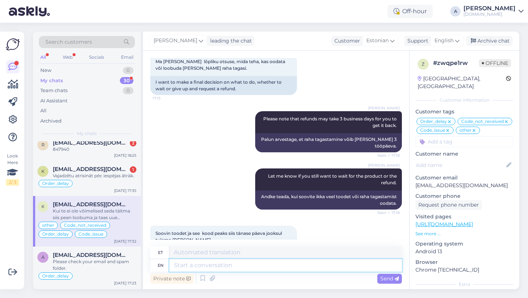
click at [214, 265] on textarea at bounding box center [286, 265] width 233 height 12
type textarea "I c"
type textarea "[PERSON_NAME]"
type textarea "I can s"
type textarea "Ma saan"
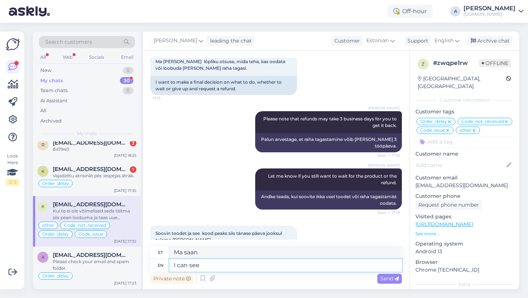
type textarea "I can see i"
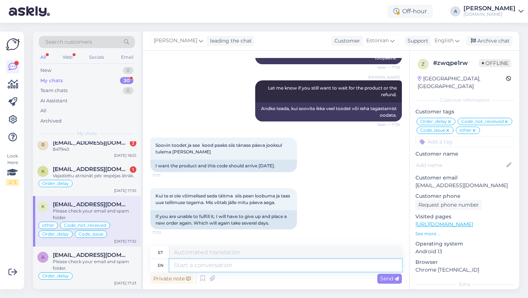
scroll to position [163, 0]
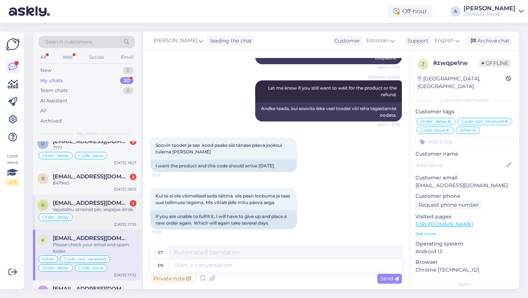
click at [99, 208] on div "Vajadzētu atrisināt pēc iespējas ātrāk." at bounding box center [95, 209] width 84 height 7
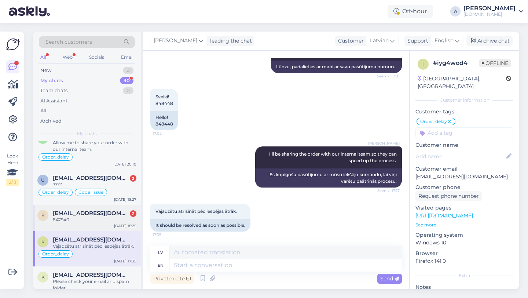
scroll to position [125, 0]
click at [92, 223] on div "847940" at bounding box center [95, 221] width 84 height 7
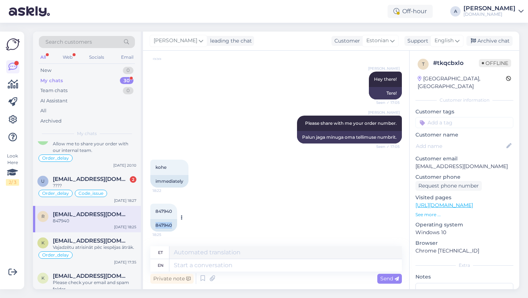
drag, startPoint x: 173, startPoint y: 225, endPoint x: 154, endPoint y: 226, distance: 19.1
click at [154, 226] on div "847940" at bounding box center [163, 225] width 27 height 12
click at [214, 264] on textarea at bounding box center [286, 265] width 233 height 12
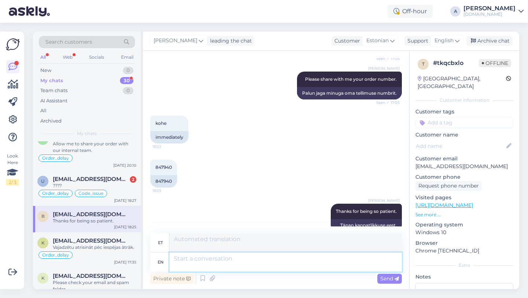
scroll to position [378, 0]
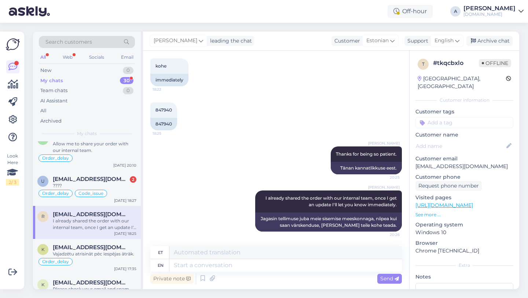
click at [455, 117] on input at bounding box center [465, 122] width 98 height 11
click at [476, 140] on span "Order_delay" at bounding box center [464, 142] width 27 height 4
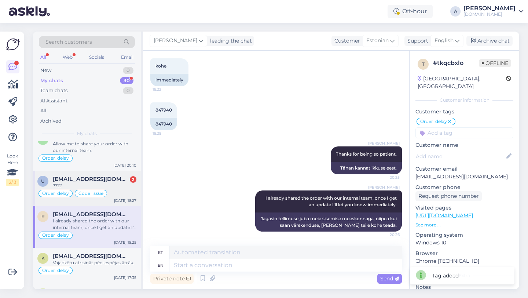
click at [100, 182] on div "????" at bounding box center [95, 185] width 84 height 7
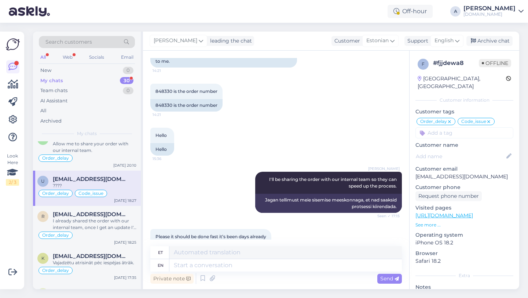
scroll to position [4881, 0]
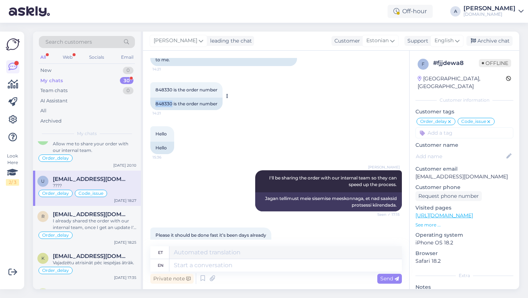
drag, startPoint x: 172, startPoint y: 136, endPoint x: 152, endPoint y: 136, distance: 19.5
click at [152, 110] on div "848330 is the order number" at bounding box center [186, 104] width 72 height 12
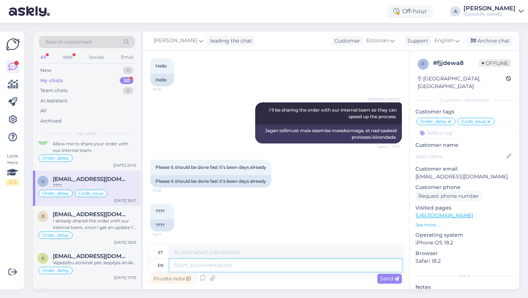
click at [183, 265] on textarea at bounding box center [286, 265] width 233 height 12
paste textarea "Due to unexpectedly high demand, the supplier has encountered delivery difficul…"
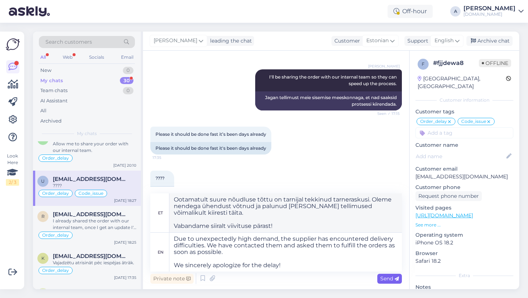
click at [389, 279] on span "Send" at bounding box center [390, 278] width 19 height 7
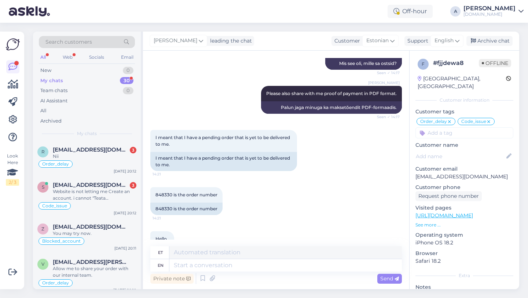
scroll to position [5079, 0]
